Goal: Navigation & Orientation: Find specific page/section

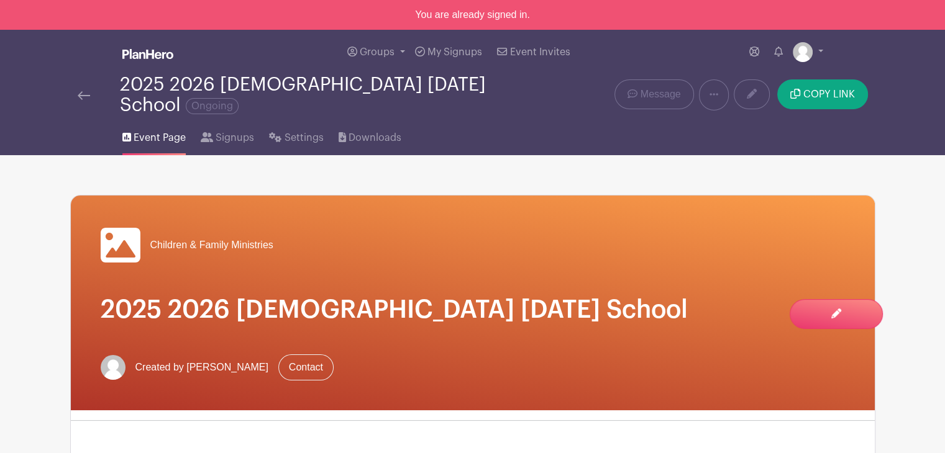
click at [80, 91] on img at bounding box center [84, 95] width 12 height 9
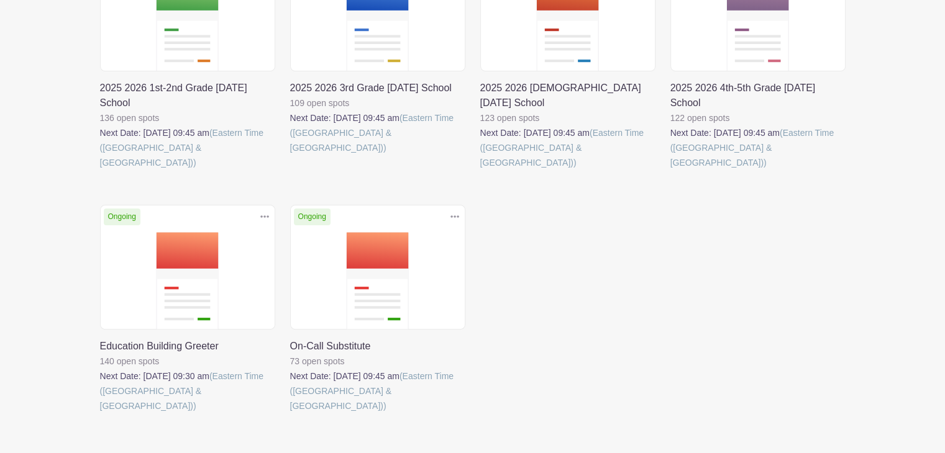
scroll to position [311, 0]
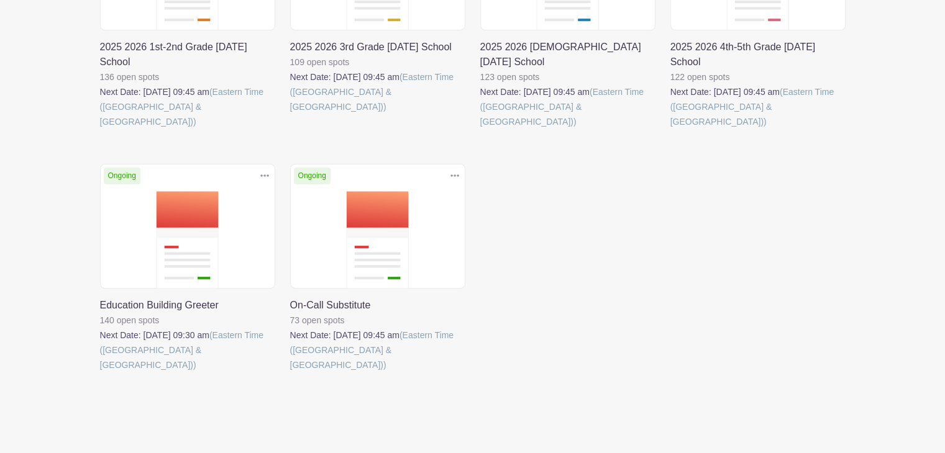
click at [100, 373] on link at bounding box center [100, 373] width 0 height 0
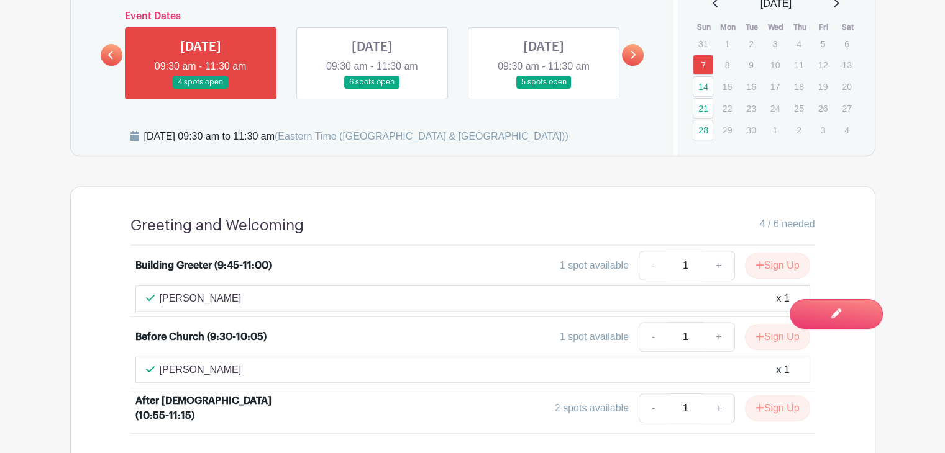
scroll to position [435, 0]
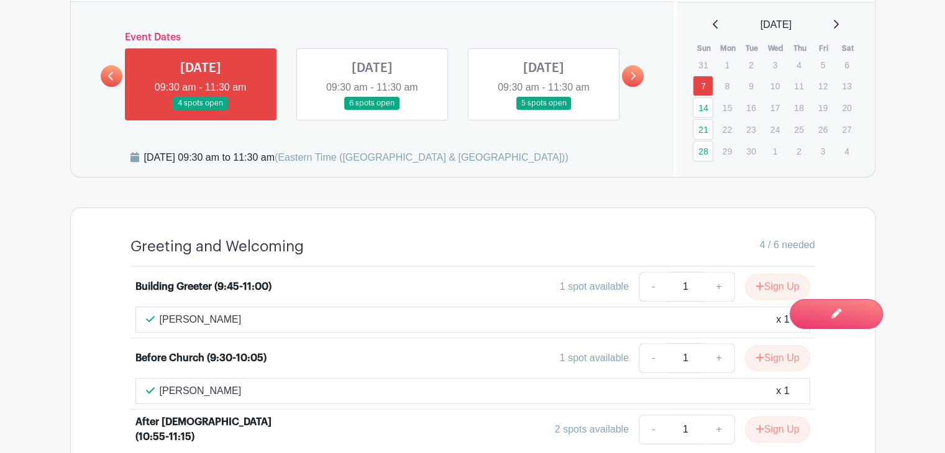
click at [372, 110] on link at bounding box center [372, 110] width 0 height 0
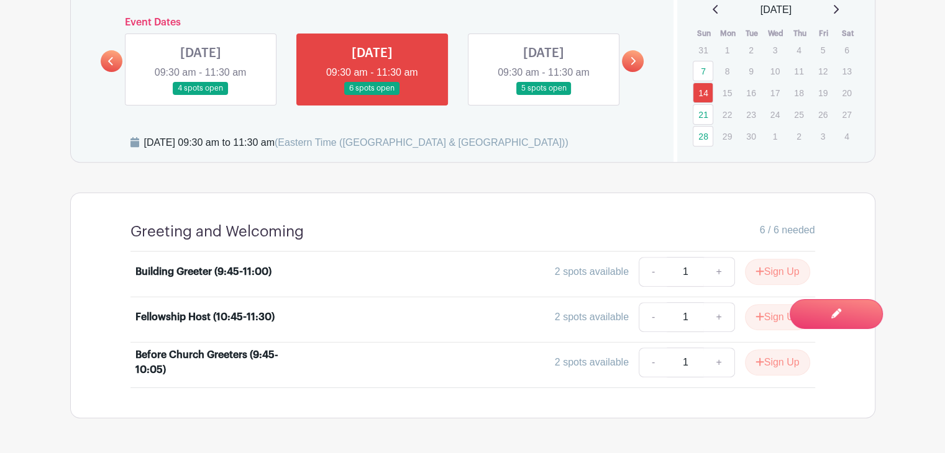
scroll to position [428, 0]
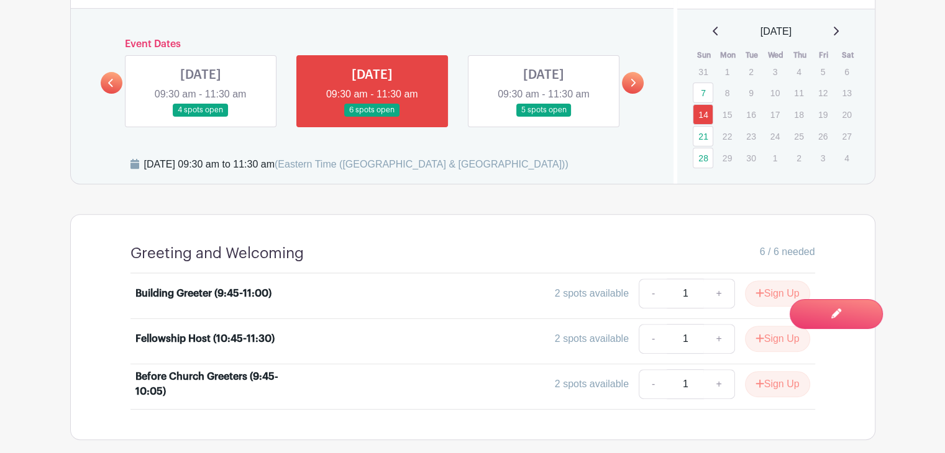
click at [544, 117] on link at bounding box center [544, 117] width 0 height 0
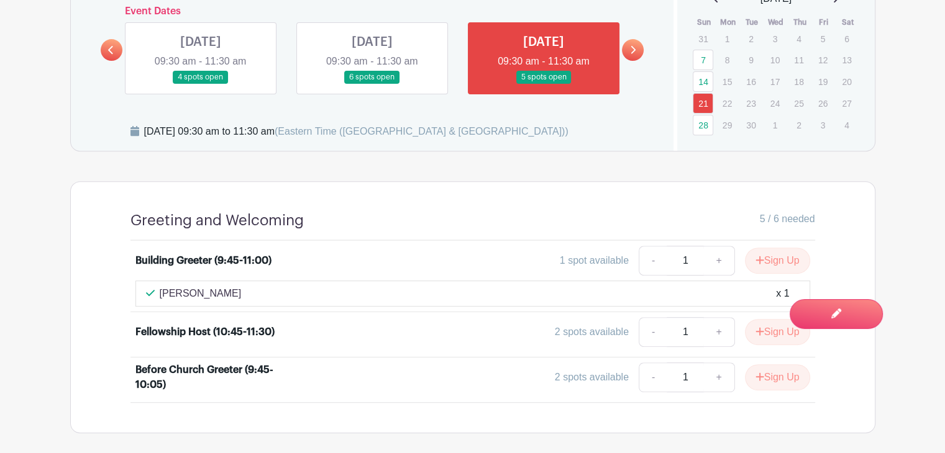
scroll to position [490, 0]
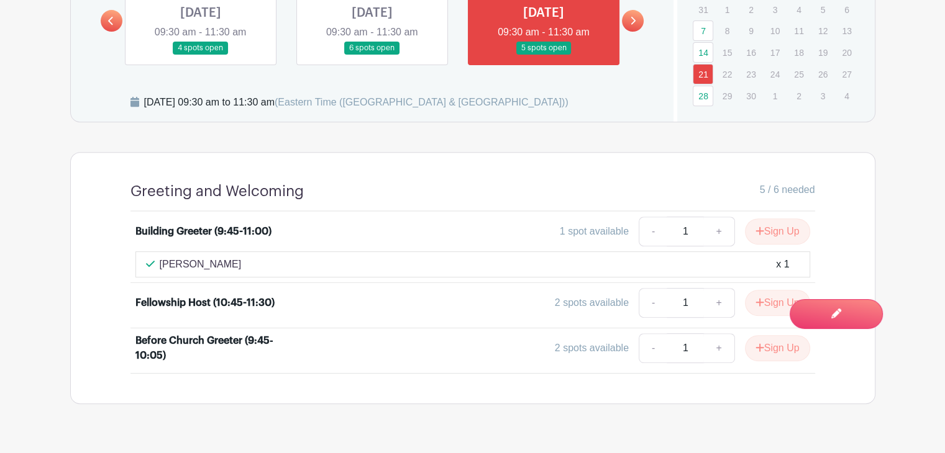
click at [633, 16] on icon at bounding box center [633, 20] width 6 height 9
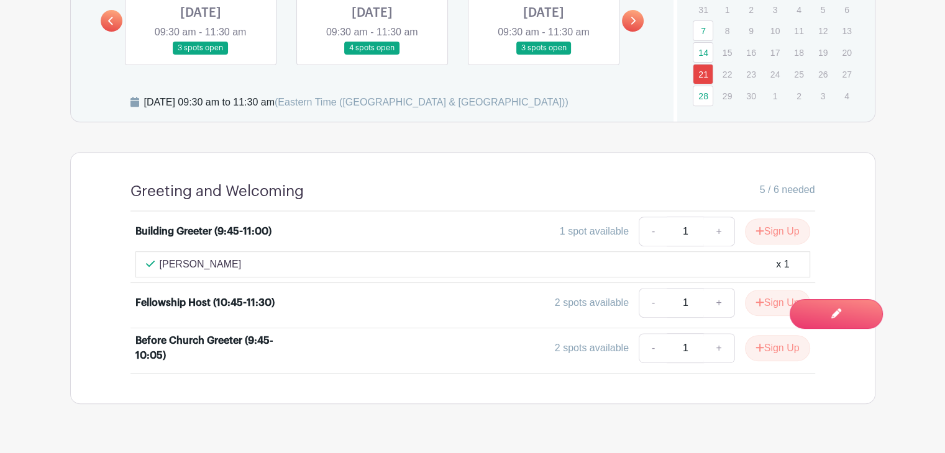
click at [201, 55] on link at bounding box center [201, 55] width 0 height 0
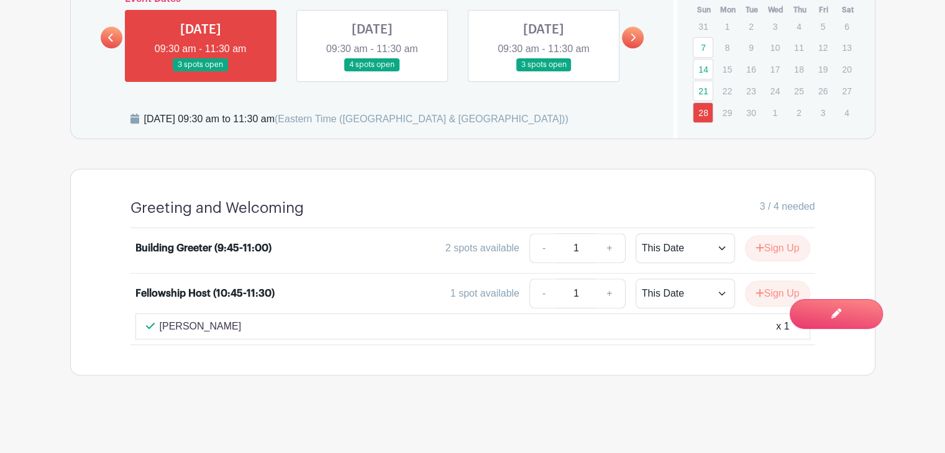
scroll to position [471, 0]
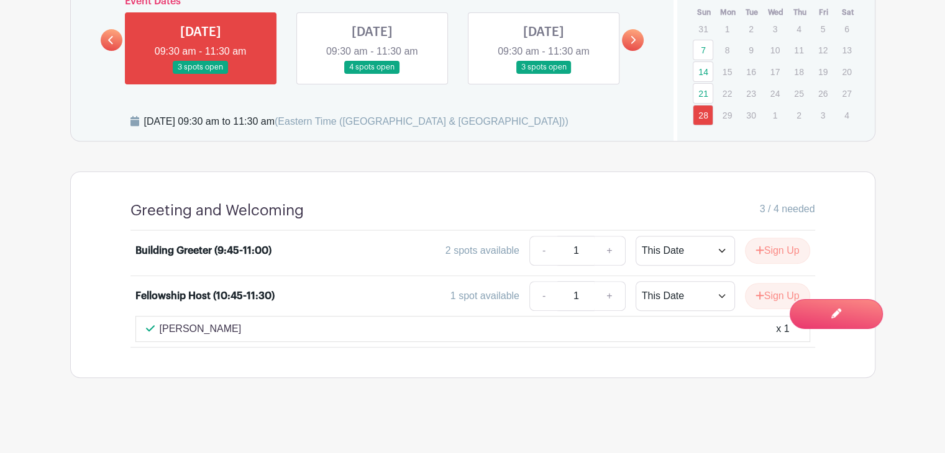
click at [372, 74] on link at bounding box center [372, 74] width 0 height 0
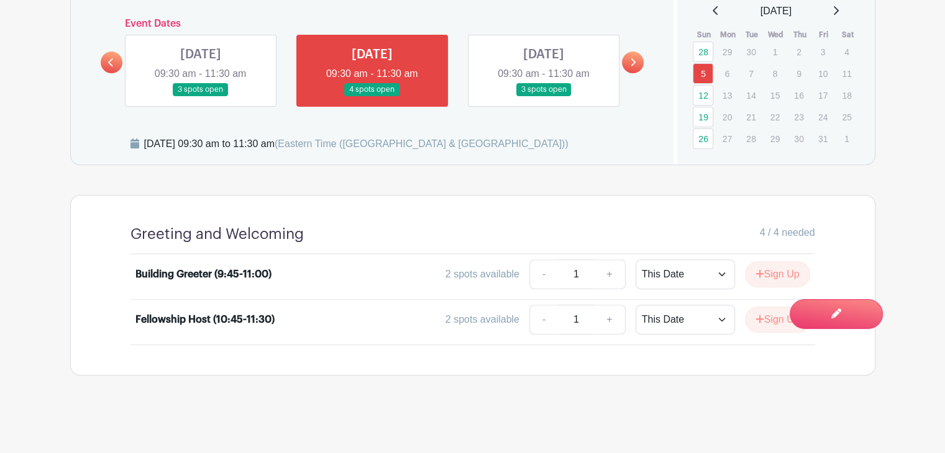
scroll to position [446, 0]
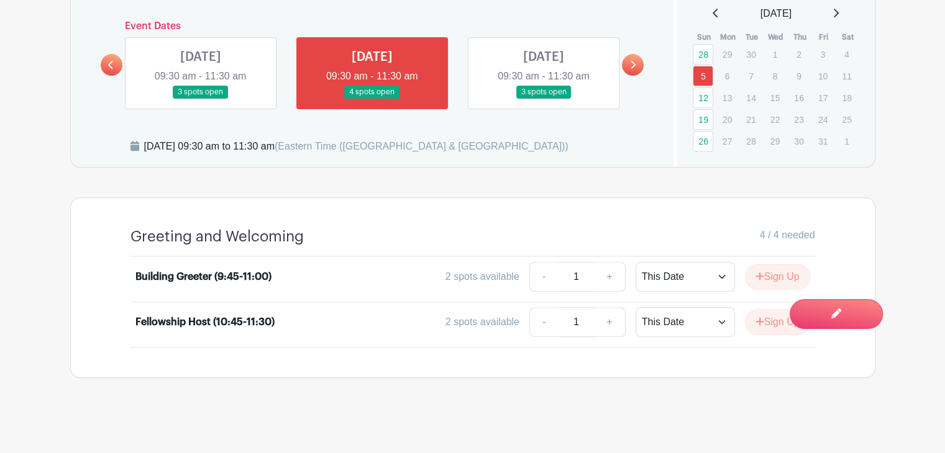
click at [544, 99] on link at bounding box center [544, 99] width 0 height 0
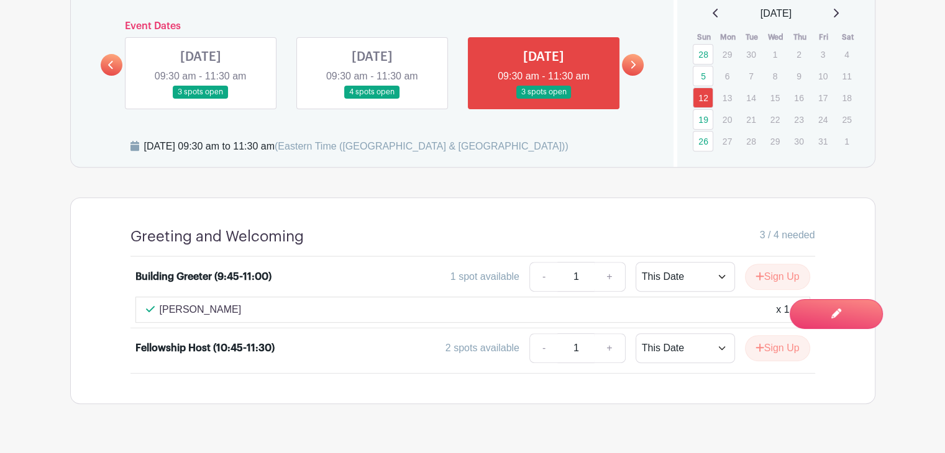
click at [636, 62] on link at bounding box center [633, 65] width 22 height 22
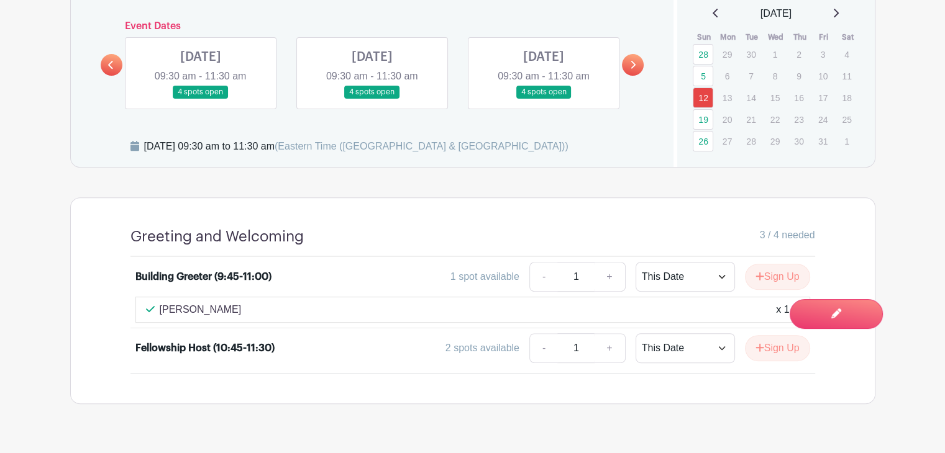
click at [201, 99] on link at bounding box center [201, 99] width 0 height 0
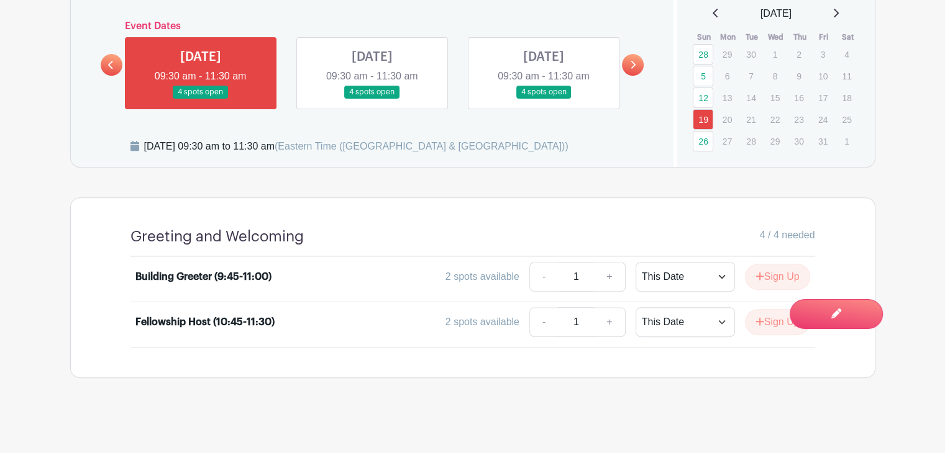
click at [372, 99] on link at bounding box center [372, 99] width 0 height 0
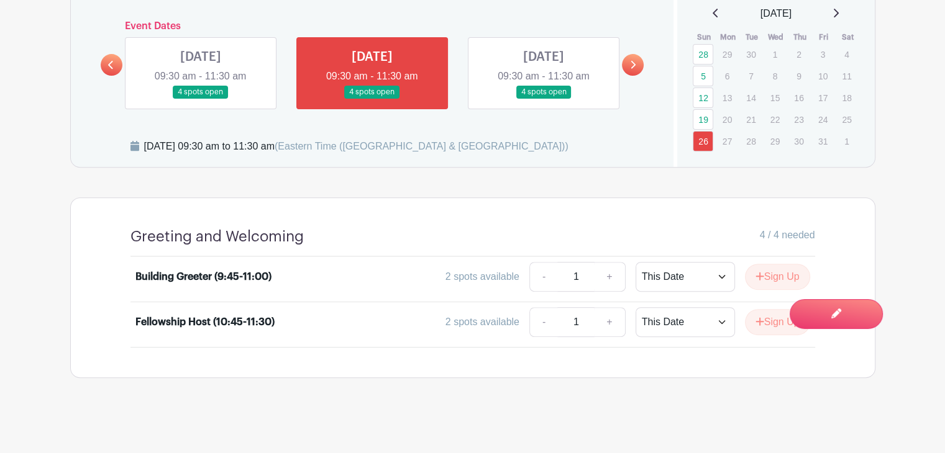
click at [544, 99] on link at bounding box center [544, 99] width 0 height 0
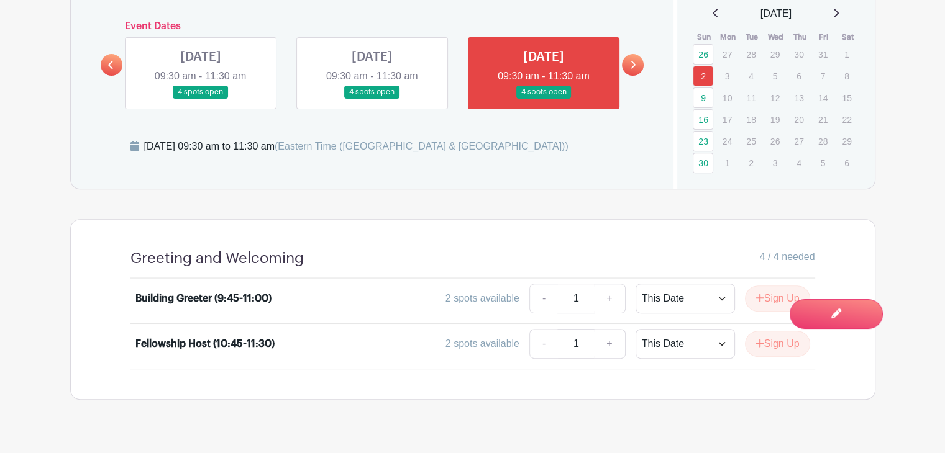
click at [636, 68] on link at bounding box center [633, 65] width 22 height 22
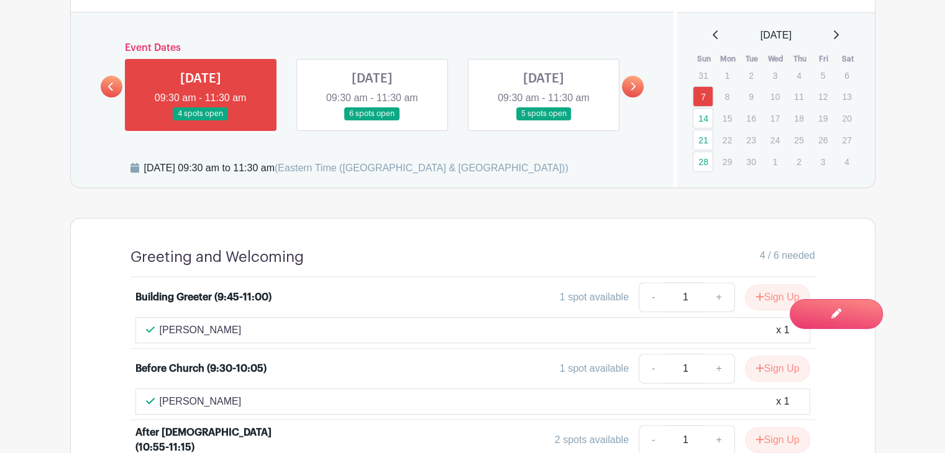
scroll to position [435, 0]
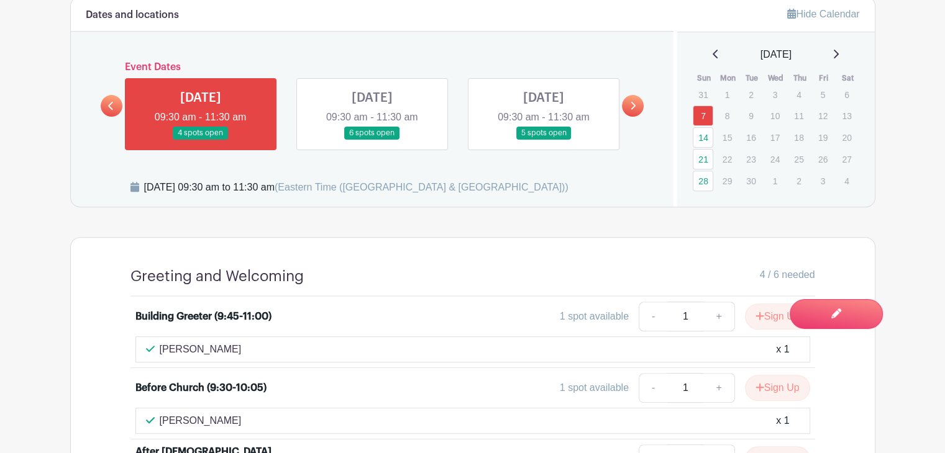
click at [372, 140] on link at bounding box center [372, 140] width 0 height 0
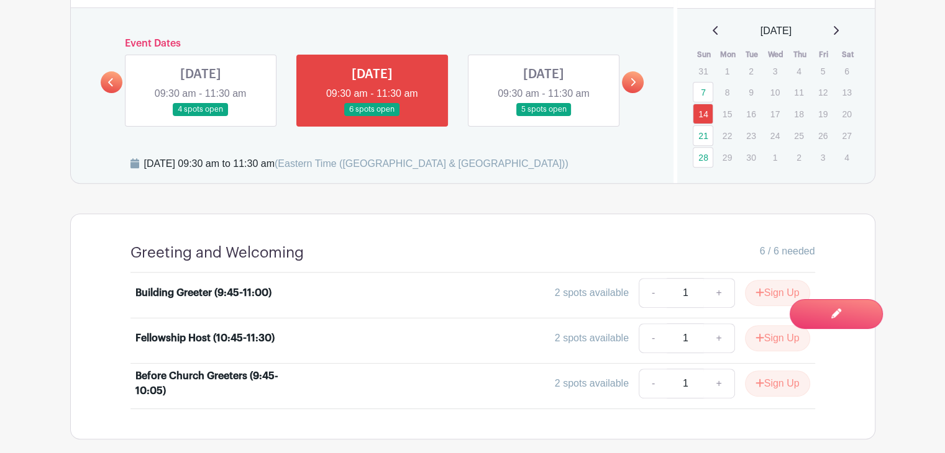
scroll to position [458, 0]
click at [544, 117] on link at bounding box center [544, 117] width 0 height 0
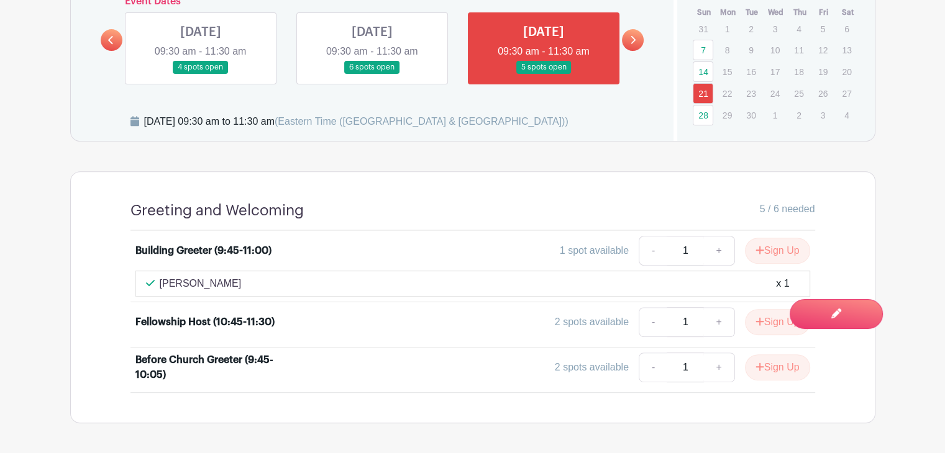
scroll to position [520, 0]
